Goal: Information Seeking & Learning: Learn about a topic

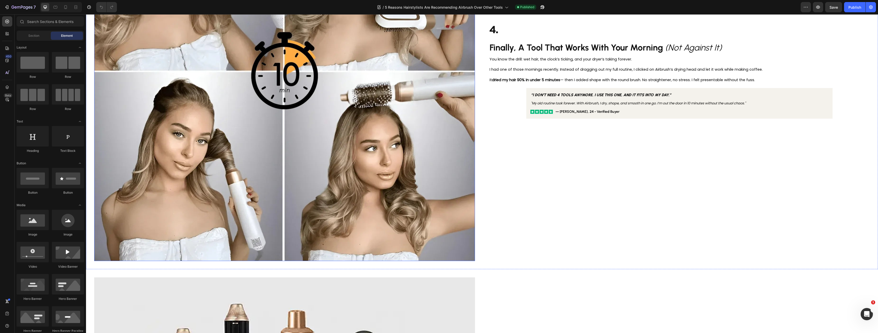
scroll to position [1665, 0]
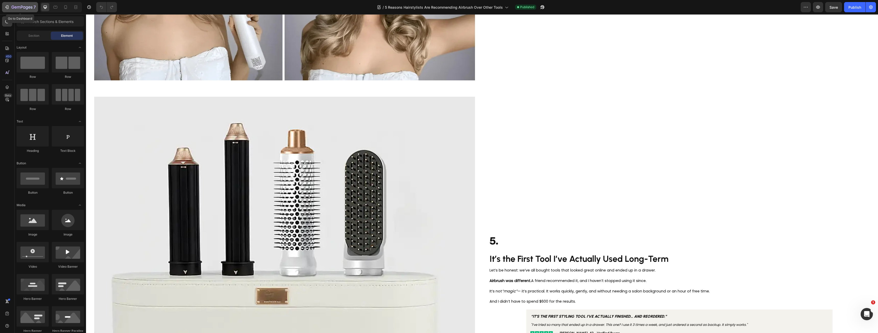
click at [19, 4] on div "7" at bounding box center [23, 7] width 24 height 6
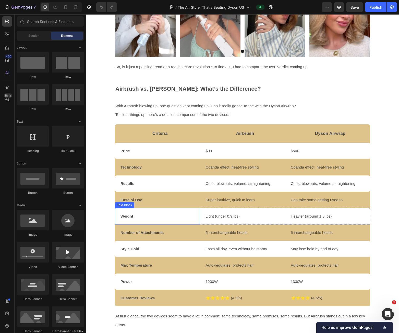
scroll to position [510, 0]
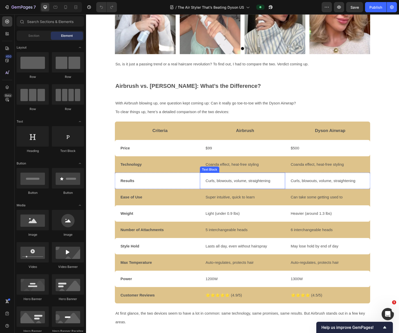
click at [229, 173] on p "Curls, blowouts, volume, straightening" at bounding box center [244, 180] width 79 height 15
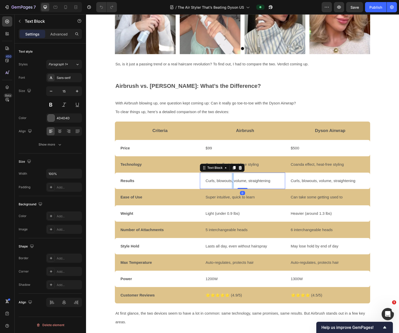
click at [229, 173] on p "Curls, blowouts, volume, straightening" at bounding box center [244, 180] width 79 height 15
click at [272, 175] on p "Curls, blowouts, volume, straightening" at bounding box center [244, 180] width 79 height 15
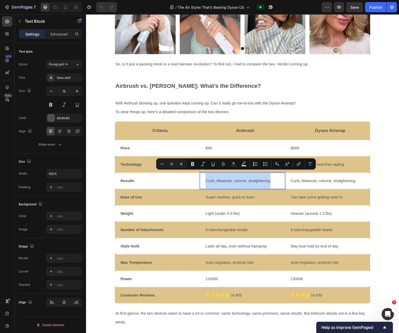
drag, startPoint x: 270, startPoint y: 174, endPoint x: 201, endPoint y: 173, distance: 68.9
click at [201, 173] on div "Curls, blowouts, volume, straightening Text Block 0" at bounding box center [242, 180] width 85 height 16
copy p "Curls, blowouts, volume, straightening"
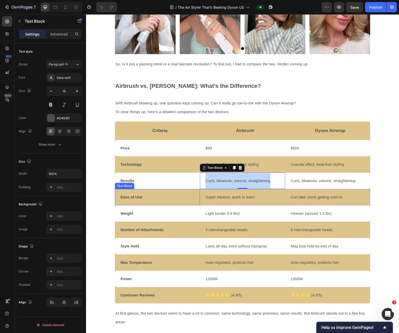
click at [129, 195] on strong "Ease of Use" at bounding box center [131, 197] width 22 height 4
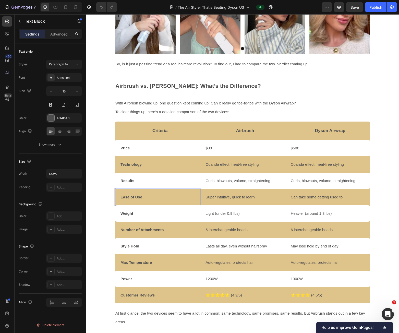
click at [129, 195] on strong "Ease of Use" at bounding box center [131, 197] width 22 height 4
click at [224, 191] on p "Super intuitive, quick to learn" at bounding box center [244, 196] width 79 height 15
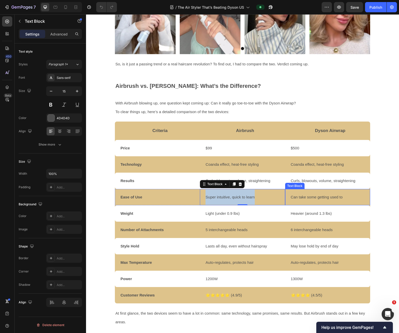
click at [292, 190] on p "Can take some getting used to" at bounding box center [330, 196] width 79 height 15
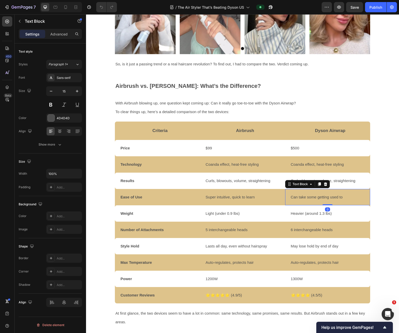
click at [292, 190] on p "Can take some getting used to" at bounding box center [330, 196] width 79 height 15
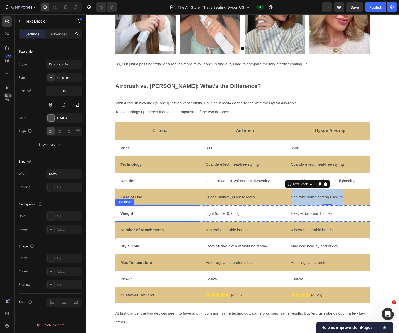
click at [127, 211] on strong "Weight" at bounding box center [126, 213] width 13 height 4
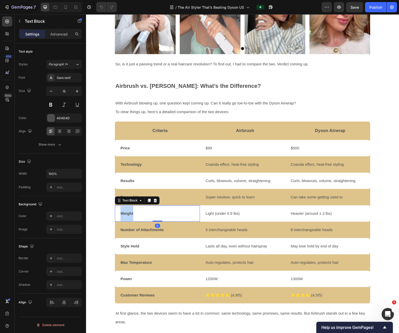
click at [127, 211] on strong "Weight" at bounding box center [126, 213] width 13 height 4
click at [219, 207] on p "Light (under 0.9 lbs)" at bounding box center [244, 213] width 79 height 15
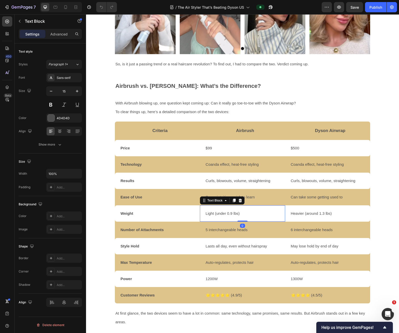
click at [219, 207] on p "Light (under 0.9 lbs)" at bounding box center [244, 213] width 79 height 15
click at [292, 206] on p "Heavier (around 1.3 lbs)" at bounding box center [330, 213] width 79 height 15
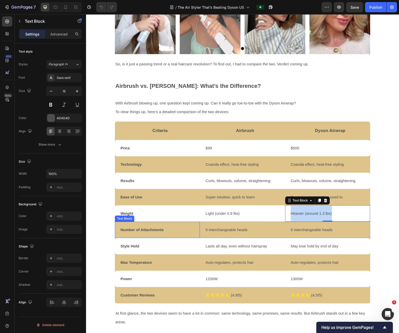
click at [134, 227] on strong "Number of Attachments" at bounding box center [141, 229] width 43 height 4
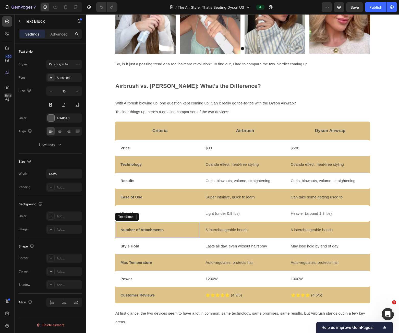
click at [134, 227] on strong "Number of Attachments" at bounding box center [141, 229] width 43 height 4
click at [234, 225] on p "5 interchangeable heads" at bounding box center [244, 229] width 79 height 15
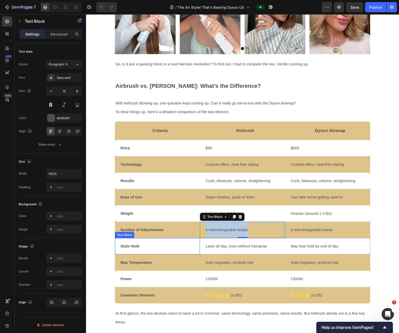
click at [137, 244] on strong "Style Hold" at bounding box center [129, 246] width 19 height 4
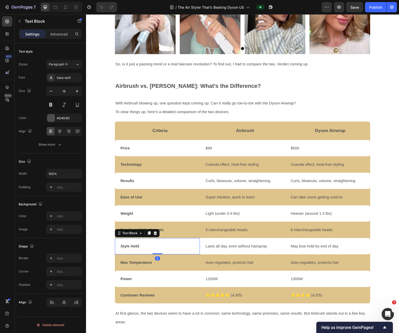
click at [137, 244] on strong "Style Hold" at bounding box center [129, 246] width 19 height 4
click at [233, 239] on p "Lasts all day, even without hairspray" at bounding box center [244, 245] width 79 height 15
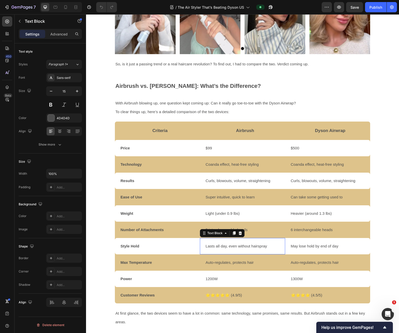
click at [233, 239] on p "Lasts all day, even without hairspray" at bounding box center [244, 245] width 79 height 15
click at [292, 241] on p "May lose hold by end of day" at bounding box center [330, 245] width 79 height 15
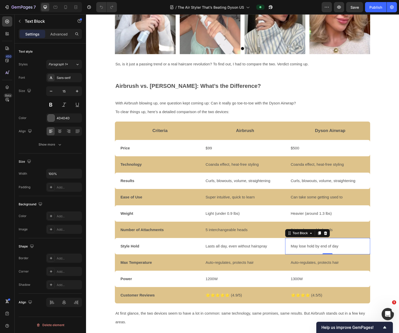
click at [292, 241] on p "May lose hold by end of day" at bounding box center [330, 245] width 79 height 15
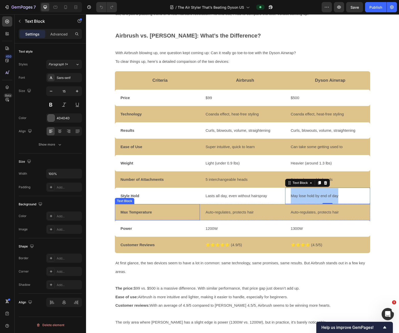
scroll to position [561, 0]
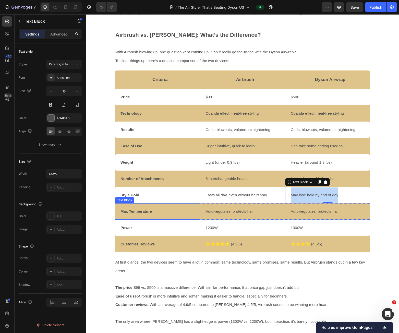
click at [151, 205] on p "Max Temperature" at bounding box center [159, 211] width 79 height 15
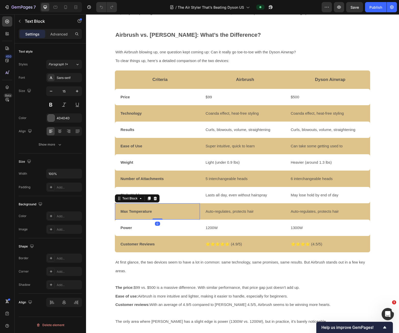
click at [151, 205] on p "Max Temperature" at bounding box center [159, 211] width 79 height 15
click at [235, 204] on p "Auto-regulates, protects hair" at bounding box center [244, 211] width 79 height 15
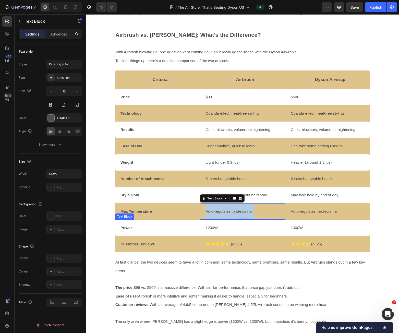
click at [131, 221] on p "Power" at bounding box center [159, 227] width 79 height 15
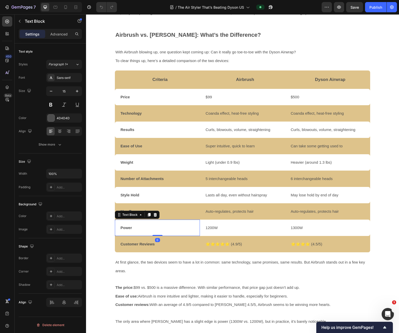
click at [131, 221] on p "Power" at bounding box center [159, 227] width 79 height 15
click at [224, 237] on p "⭐⭐⭐⭐⭐ (4.9/5)" at bounding box center [244, 243] width 79 height 15
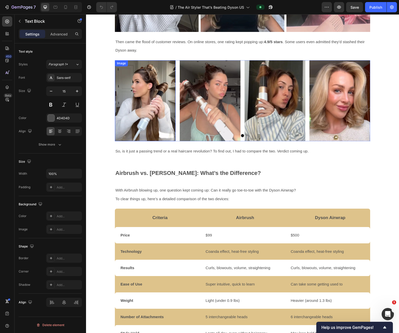
scroll to position [485, 0]
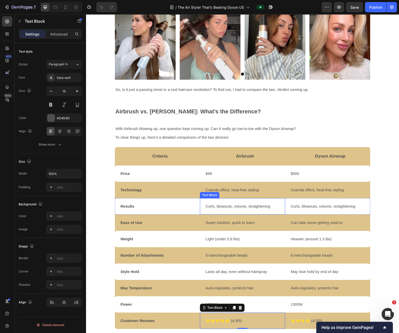
click at [222, 200] on p "Curls, blowouts, volume, straightening" at bounding box center [244, 206] width 79 height 15
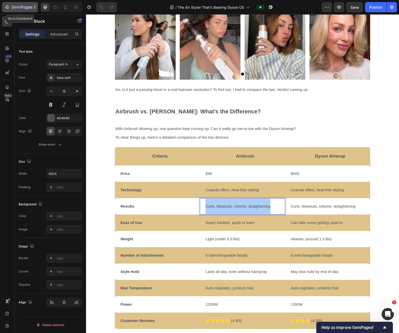
click at [7, 6] on icon "button" at bounding box center [6, 7] width 5 height 5
